Goal: Task Accomplishment & Management: Manage account settings

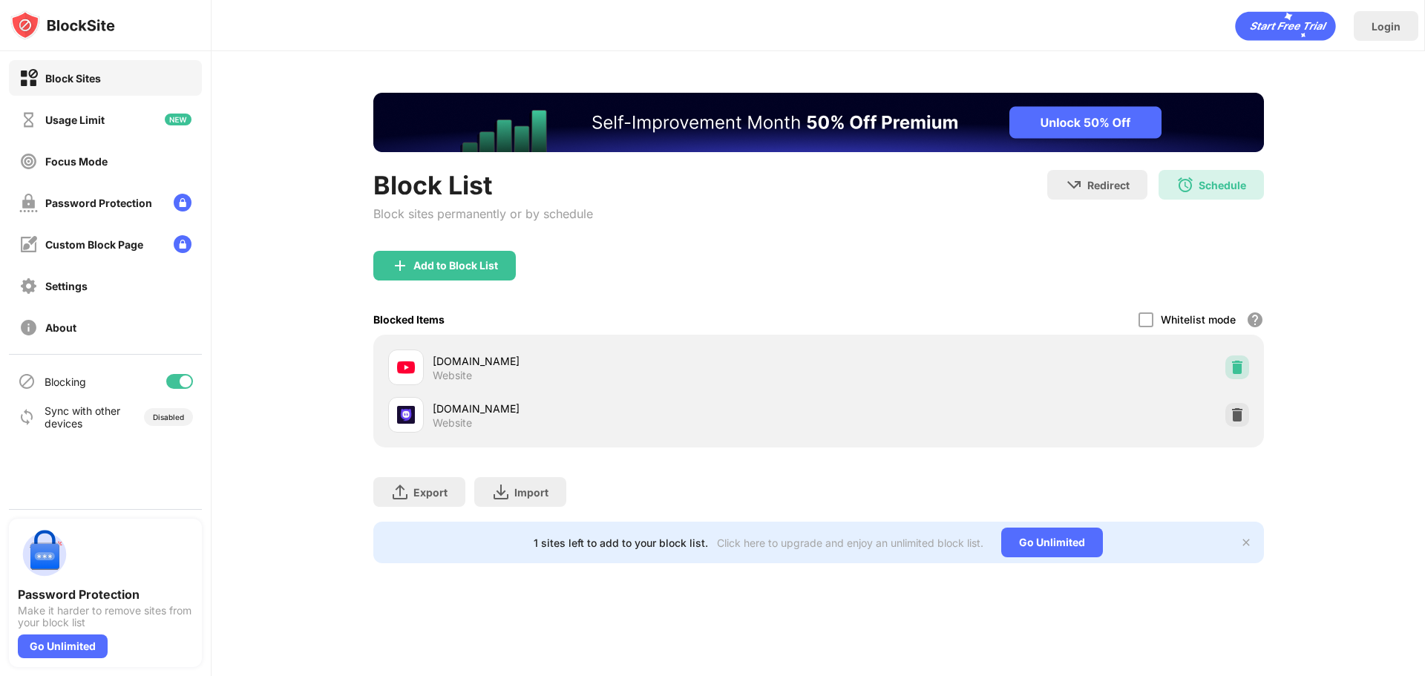
click at [1239, 359] on div at bounding box center [1237, 368] width 24 height 24
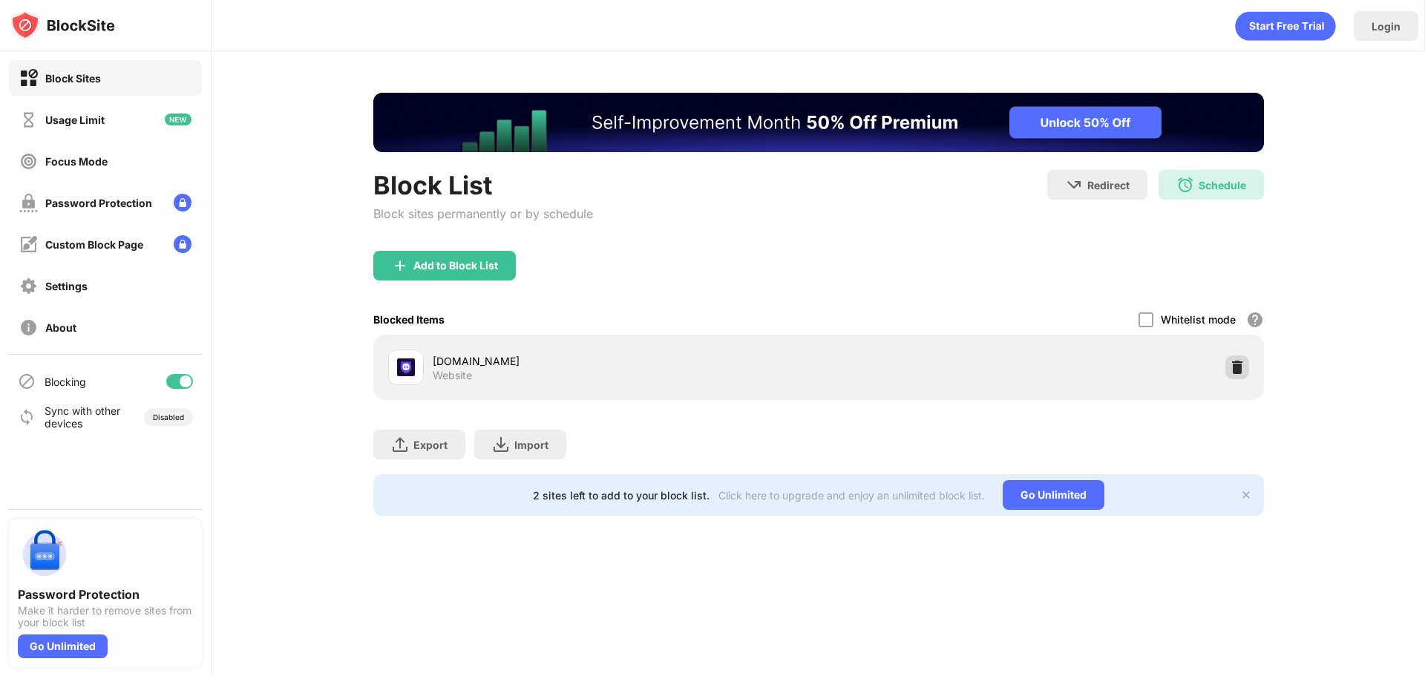
click at [1243, 364] on img at bounding box center [1237, 367] width 15 height 15
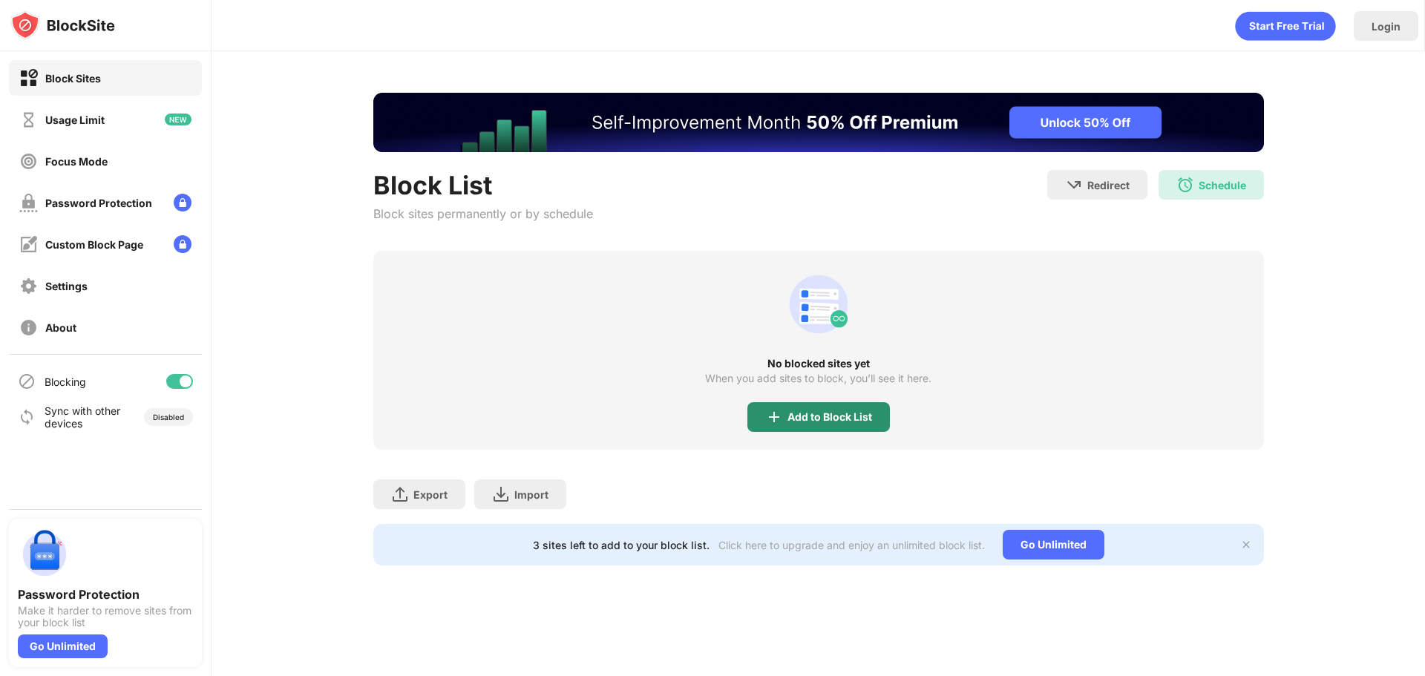
click at [839, 406] on div "Add to Block List" at bounding box center [818, 417] width 143 height 30
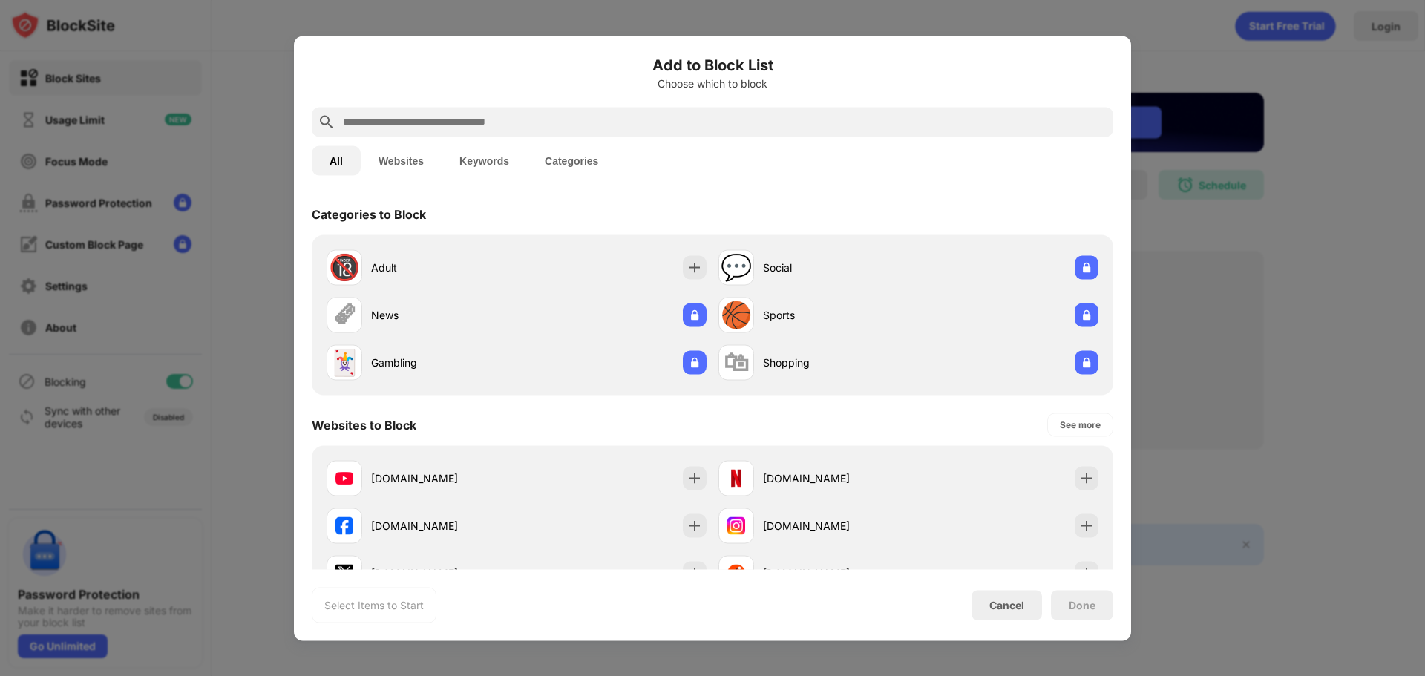
click at [619, 118] on input "text" at bounding box center [724, 122] width 766 height 18
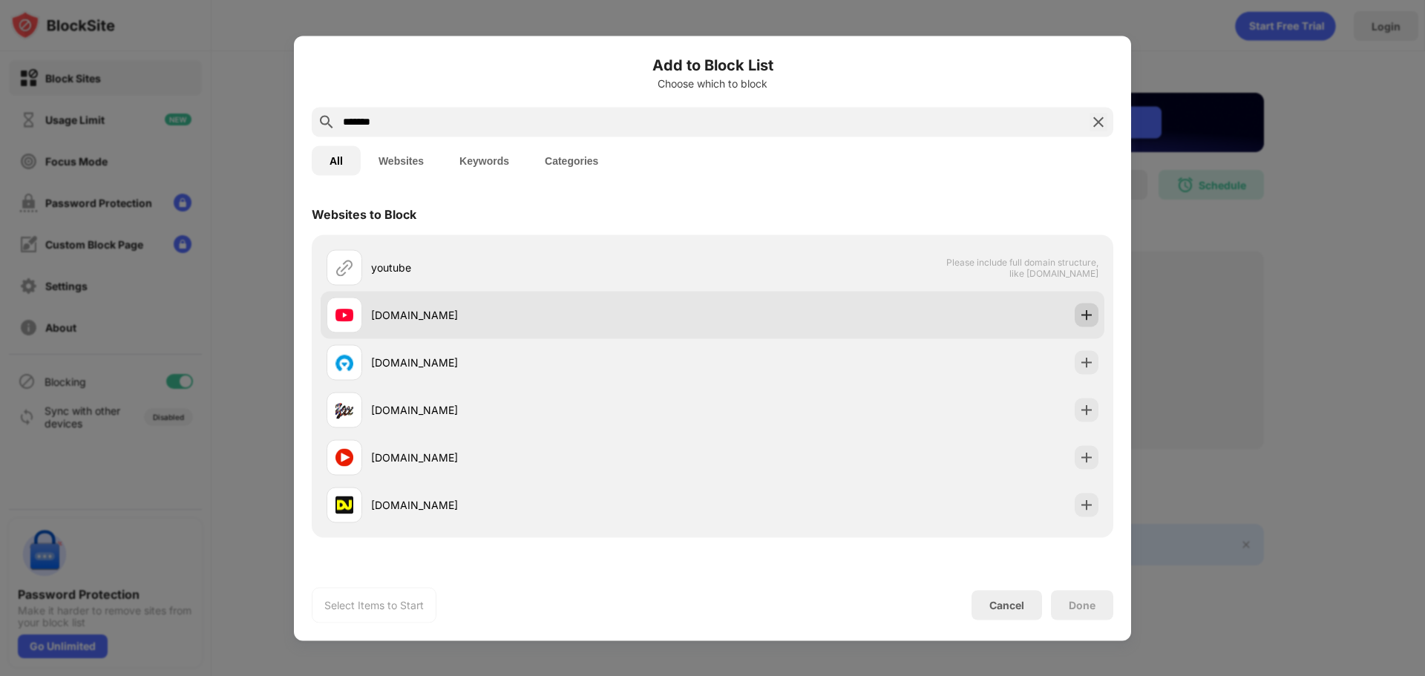
type input "*******"
click at [1079, 313] on img at bounding box center [1086, 314] width 15 height 15
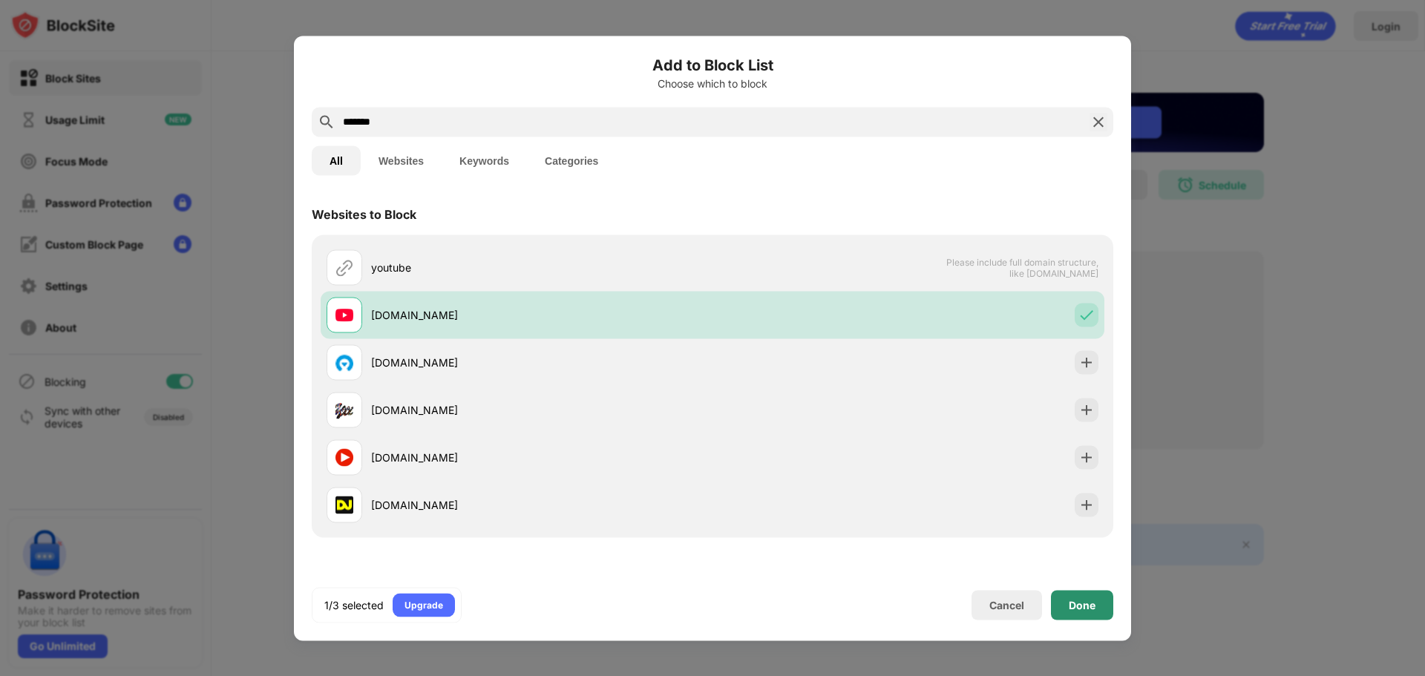
click at [1069, 612] on div "Done" at bounding box center [1082, 605] width 62 height 30
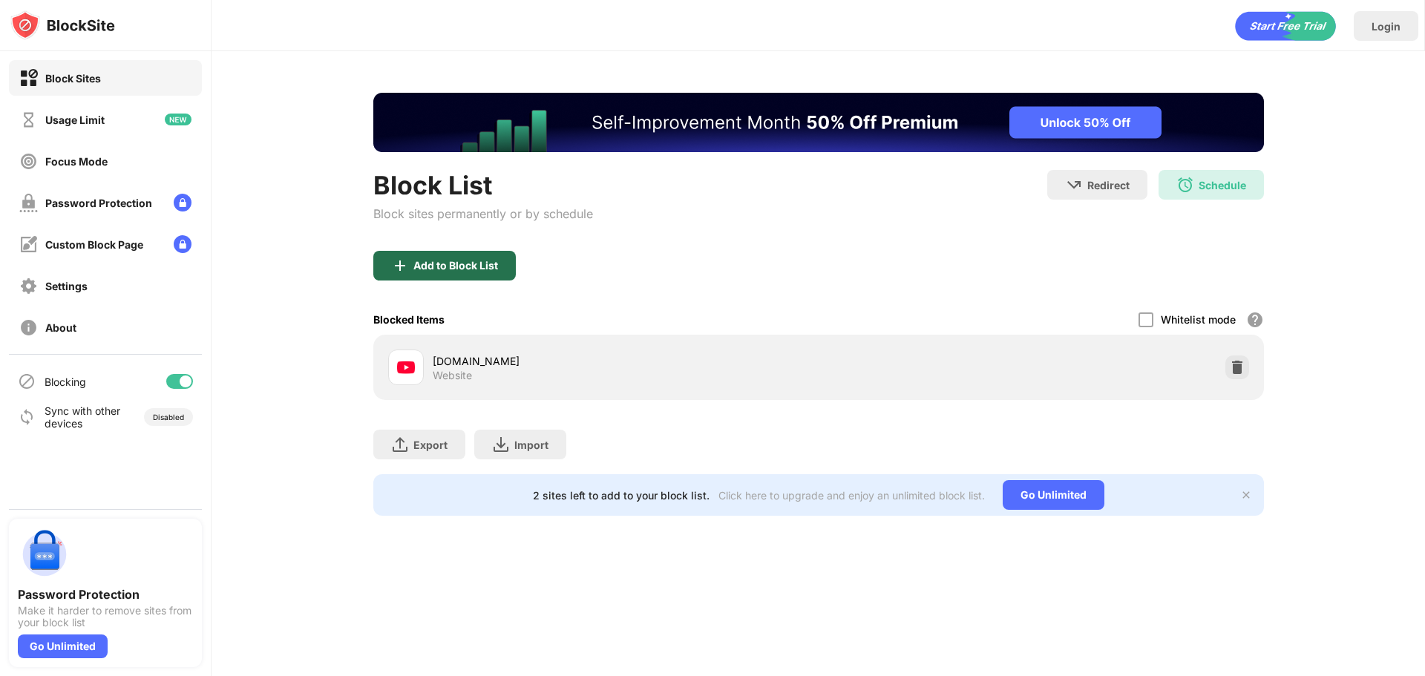
click at [407, 266] on img at bounding box center [400, 266] width 18 height 18
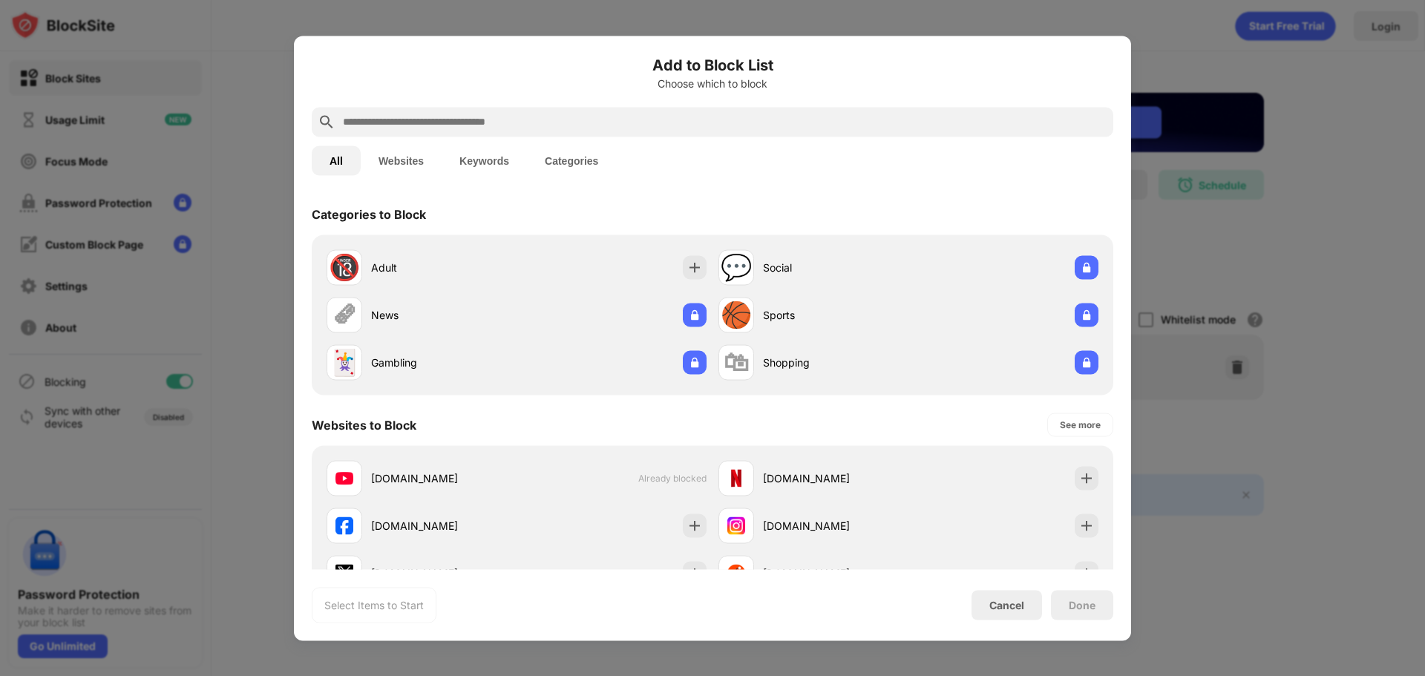
click at [474, 122] on input "text" at bounding box center [724, 122] width 766 height 18
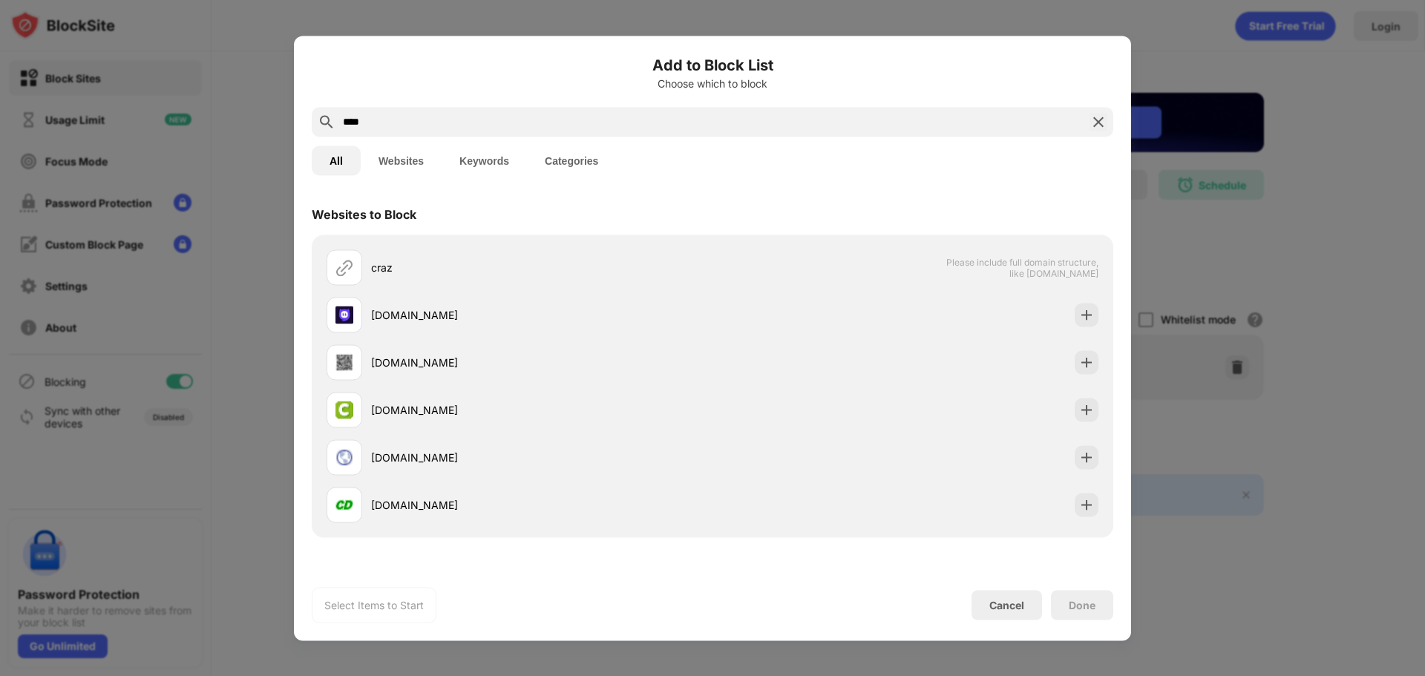
type input "****"
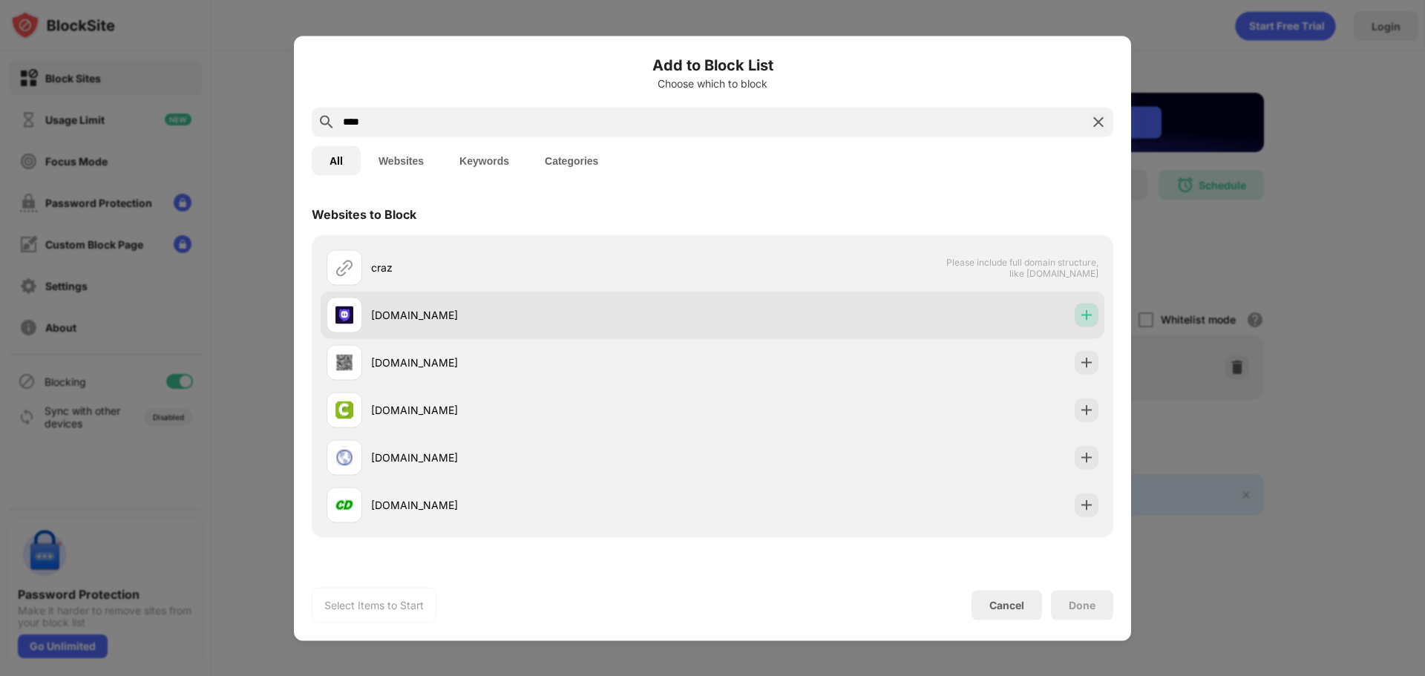
click at [1079, 319] on img at bounding box center [1086, 314] width 15 height 15
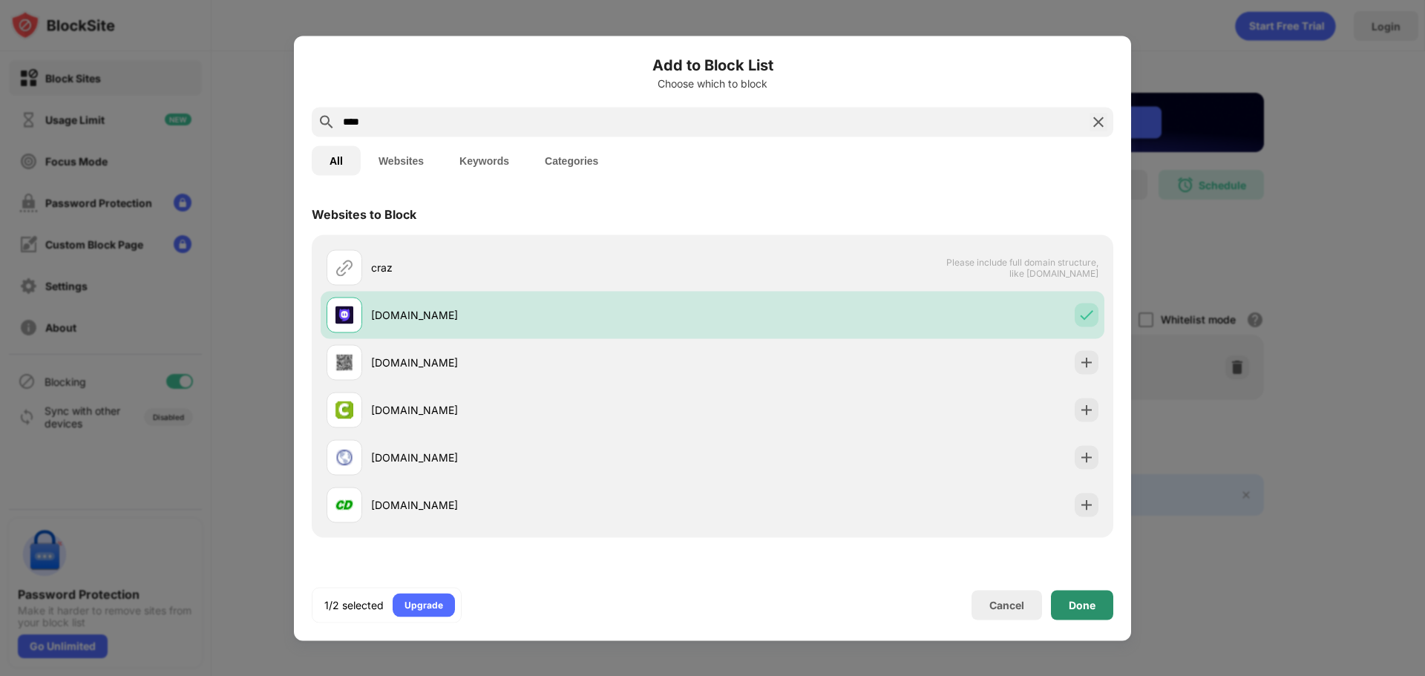
click at [1093, 618] on div "Done" at bounding box center [1082, 605] width 62 height 30
